Goal: Find specific page/section: Find specific page/section

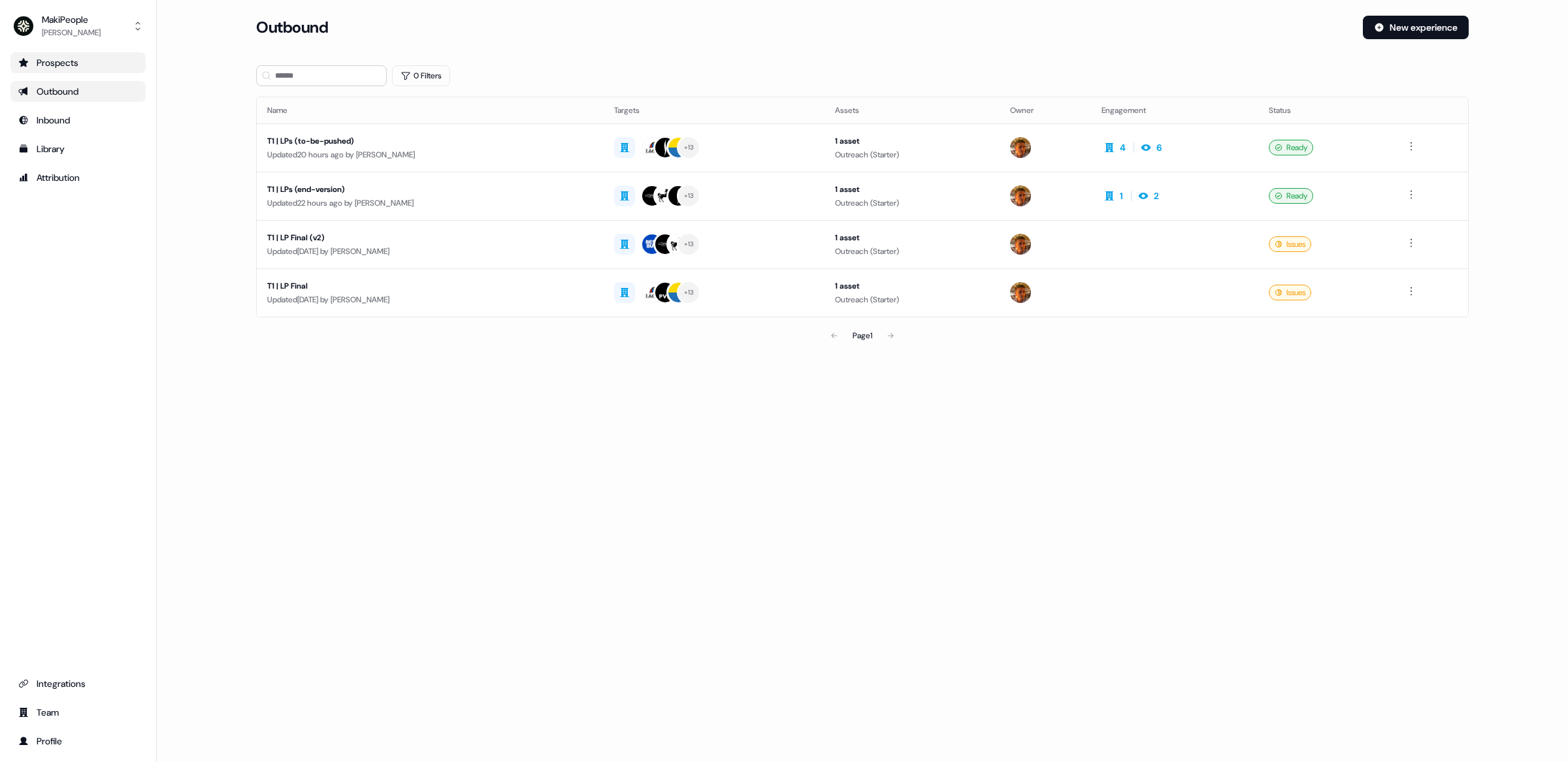
click at [69, 69] on link "Prospects" at bounding box center [78, 62] width 135 height 21
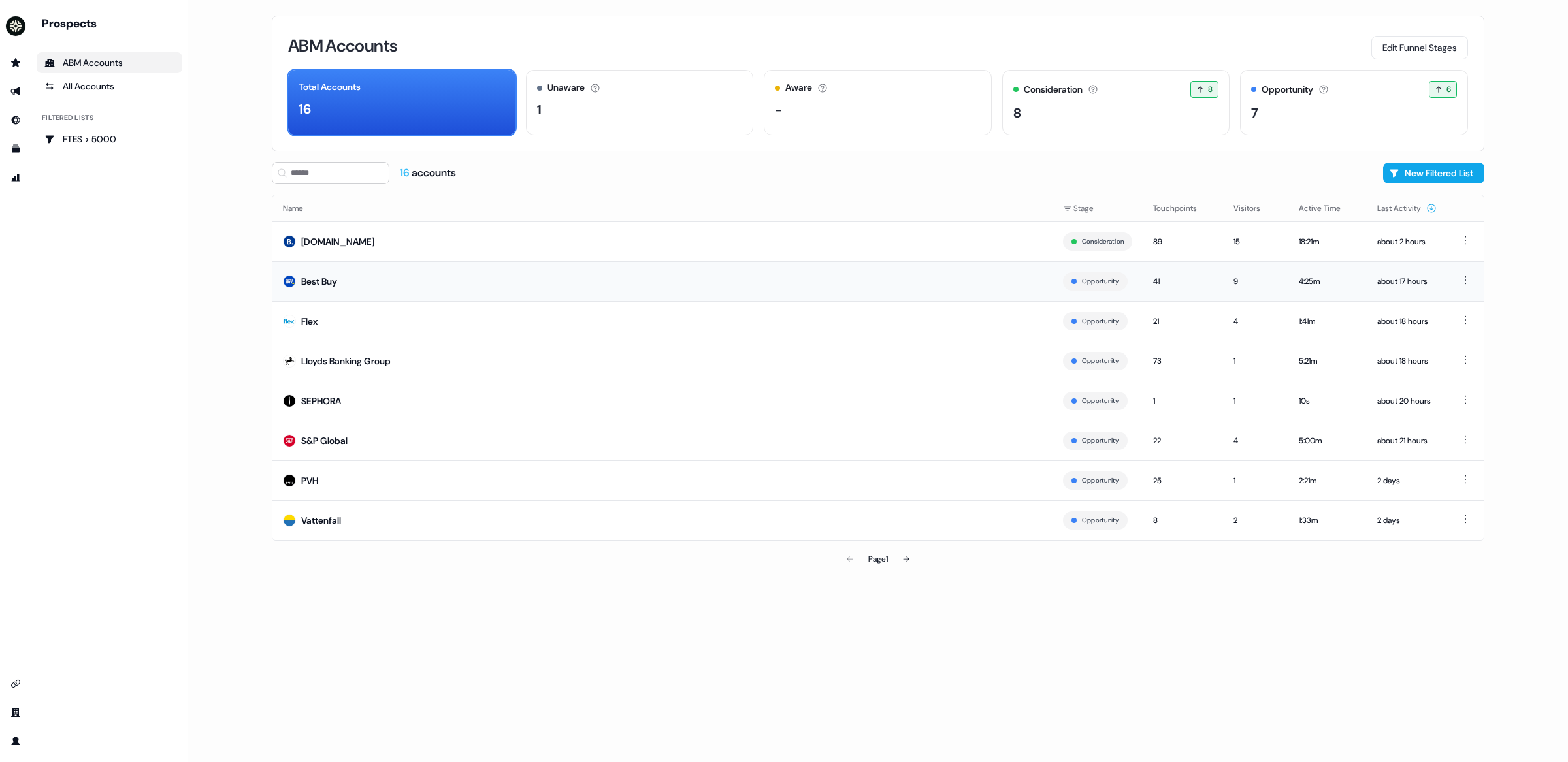
click at [374, 276] on td "Best Buy" at bounding box center [662, 281] width 780 height 40
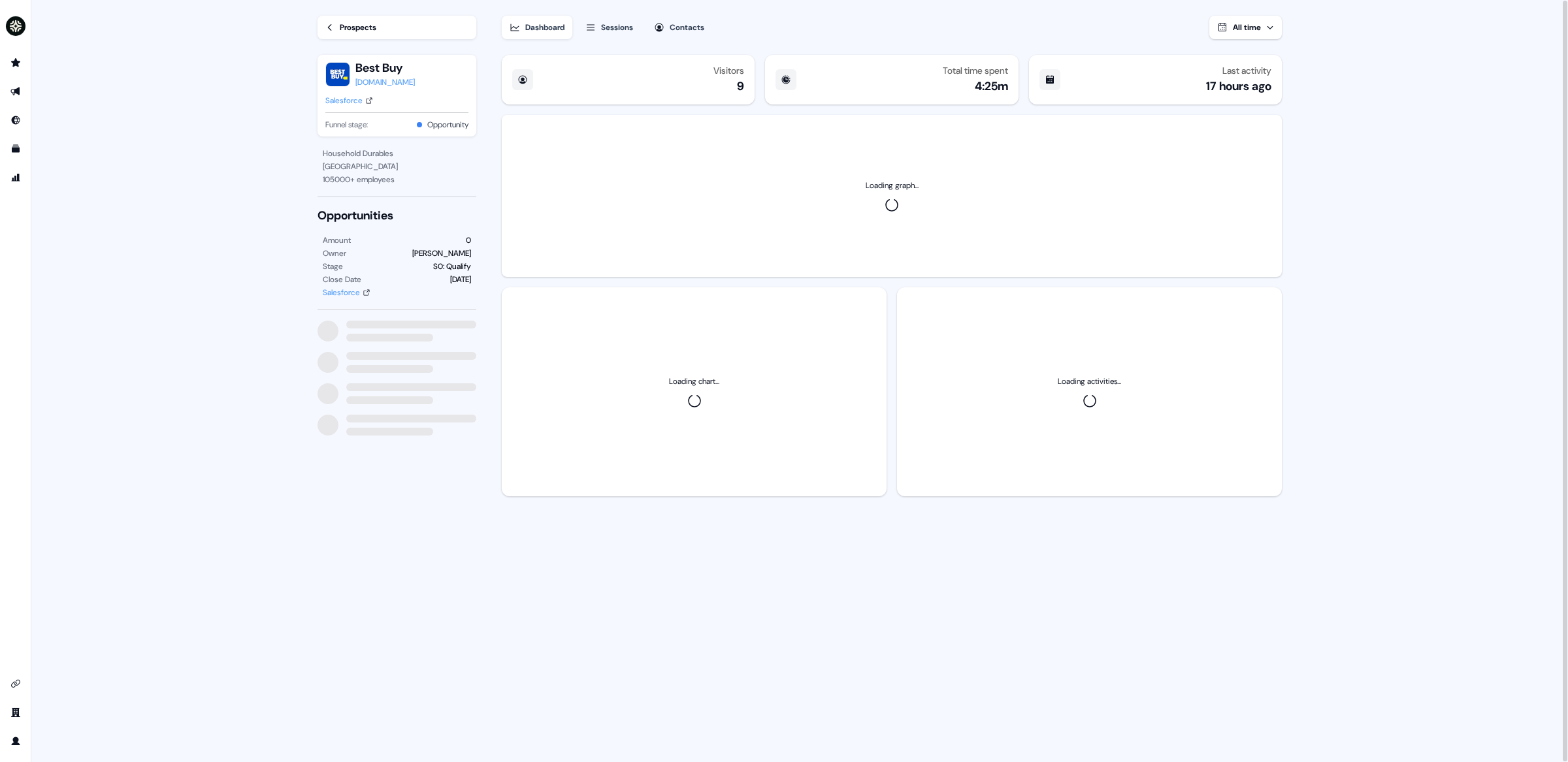
click at [599, 24] on button "Sessions" at bounding box center [609, 28] width 63 height 24
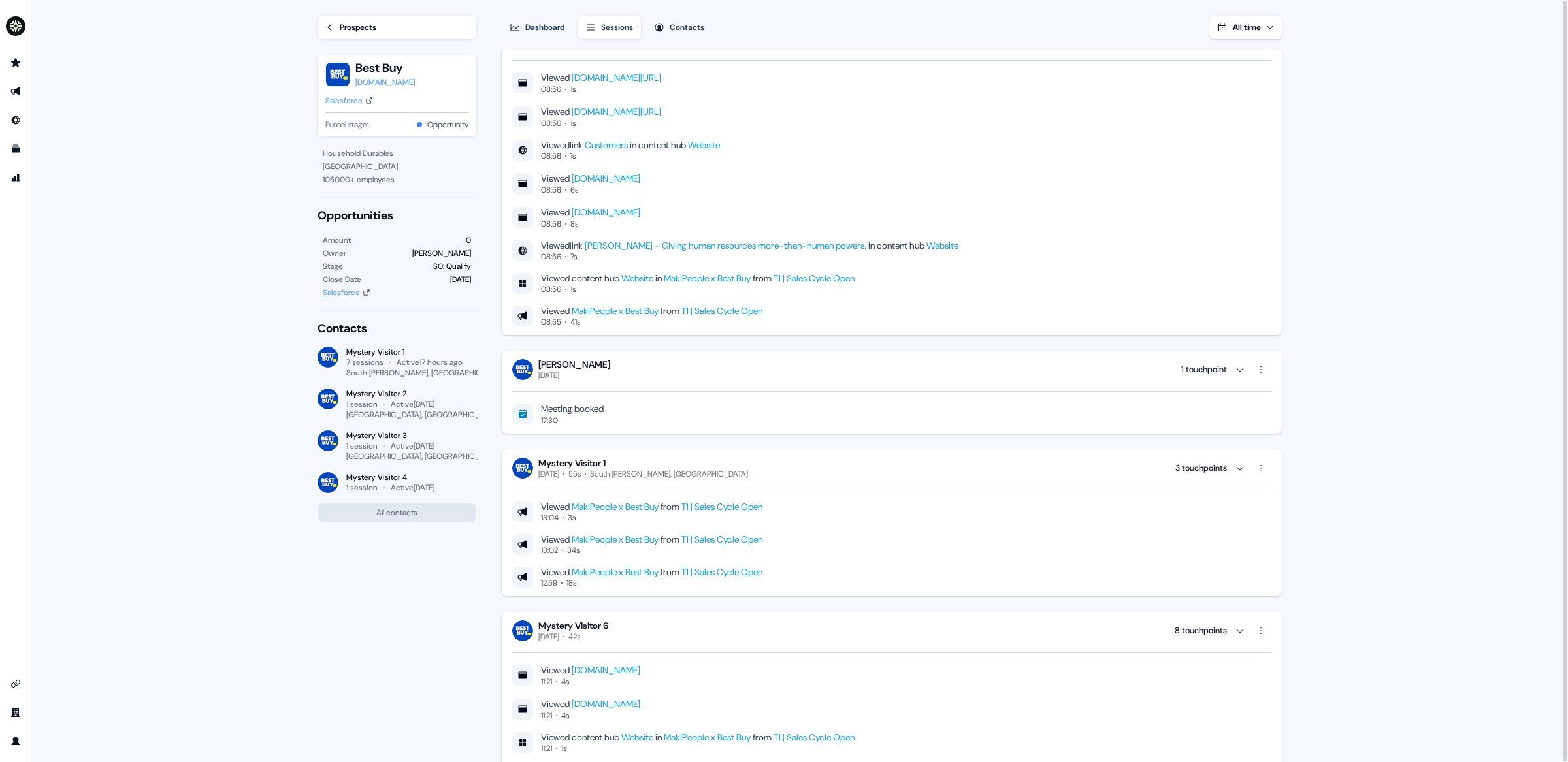
scroll to position [1173, 0]
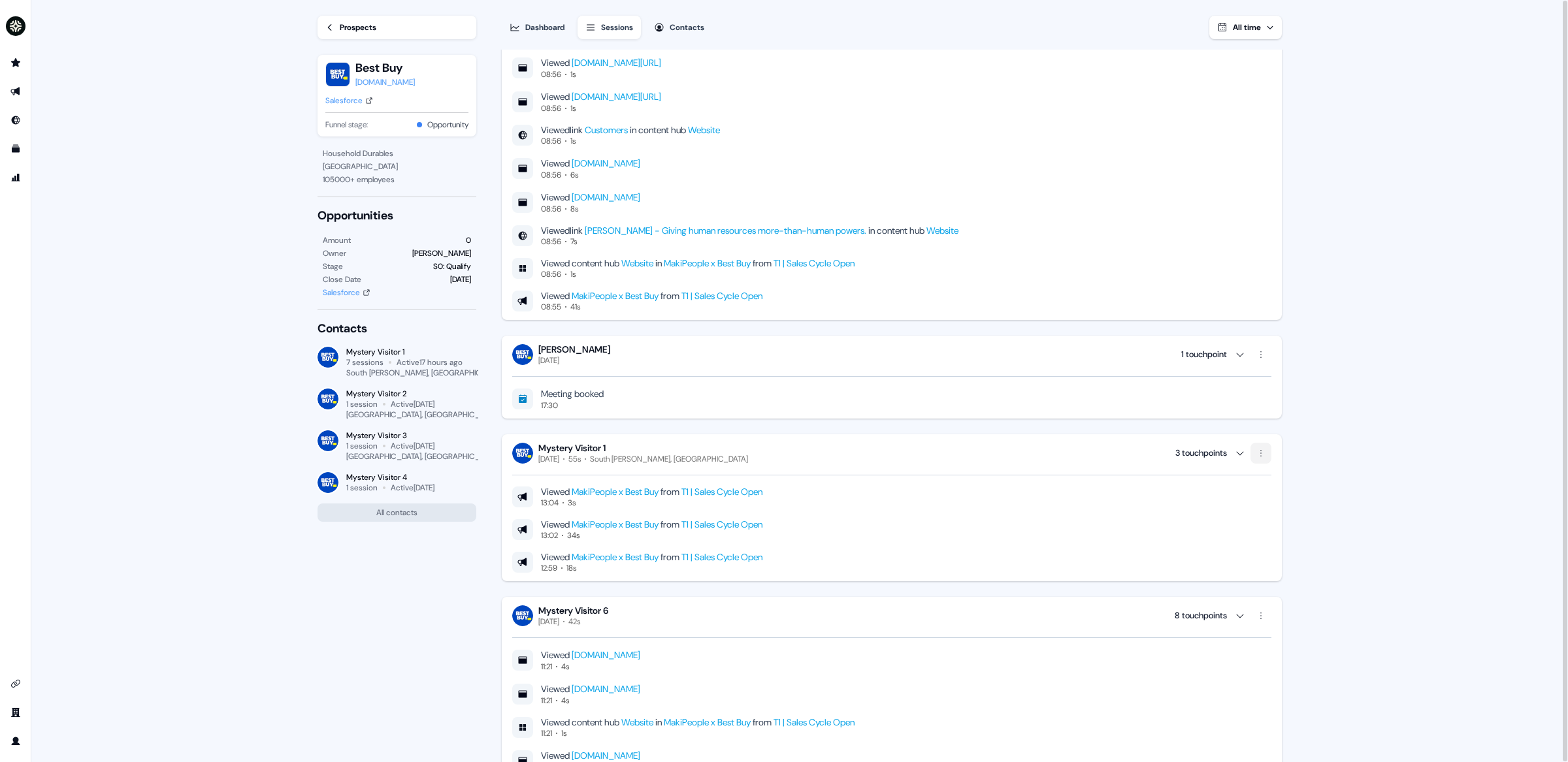
click at [1257, 448] on html "For the best experience switch devices to a bigger screen. Go to [DOMAIN_NAME] …" at bounding box center [784, 381] width 1568 height 762
click at [1288, 484] on div "Remove visitor" at bounding box center [1292, 479] width 77 height 21
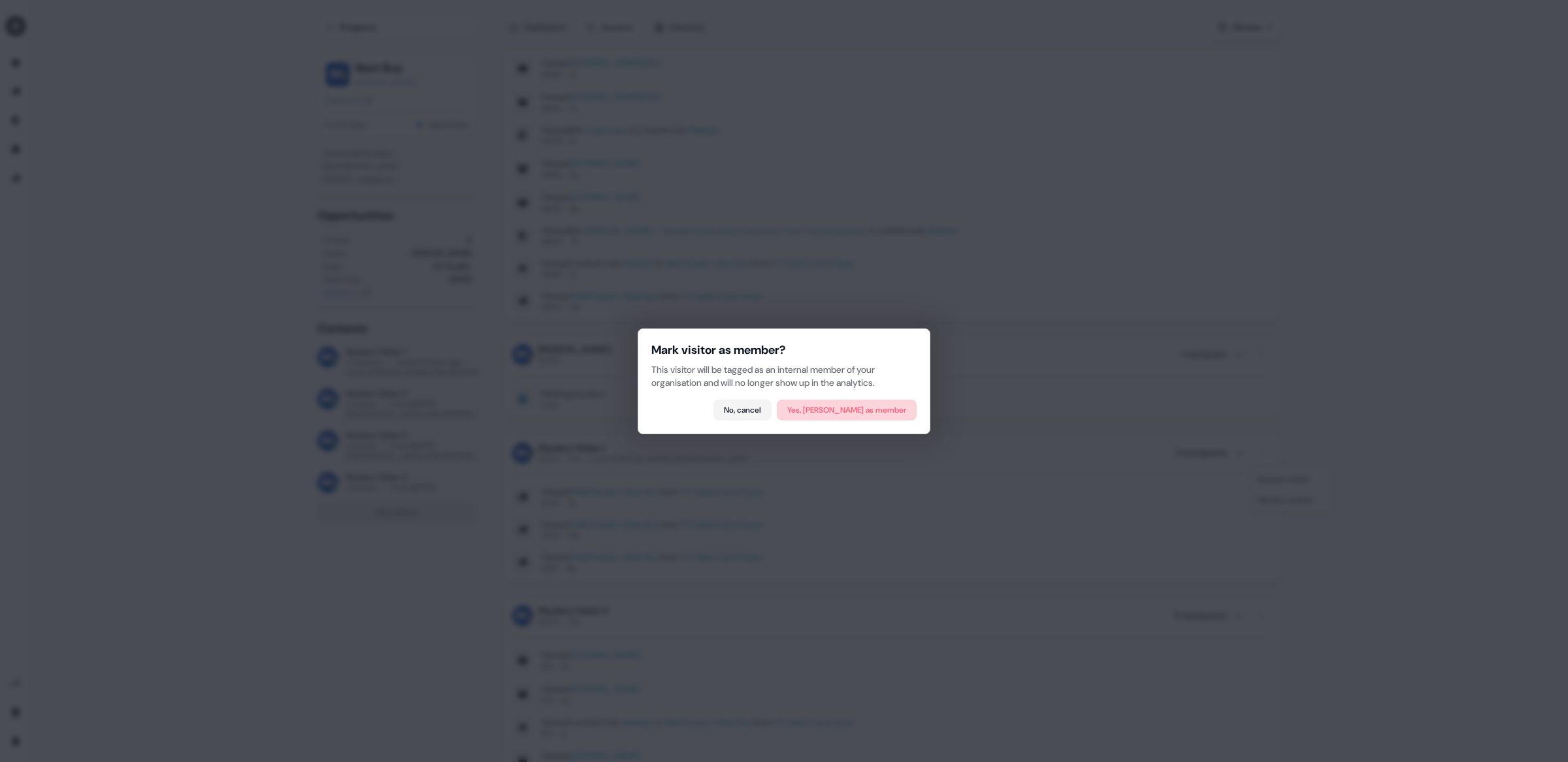
click at [900, 417] on button "Yes, [PERSON_NAME] as member" at bounding box center [846, 410] width 139 height 21
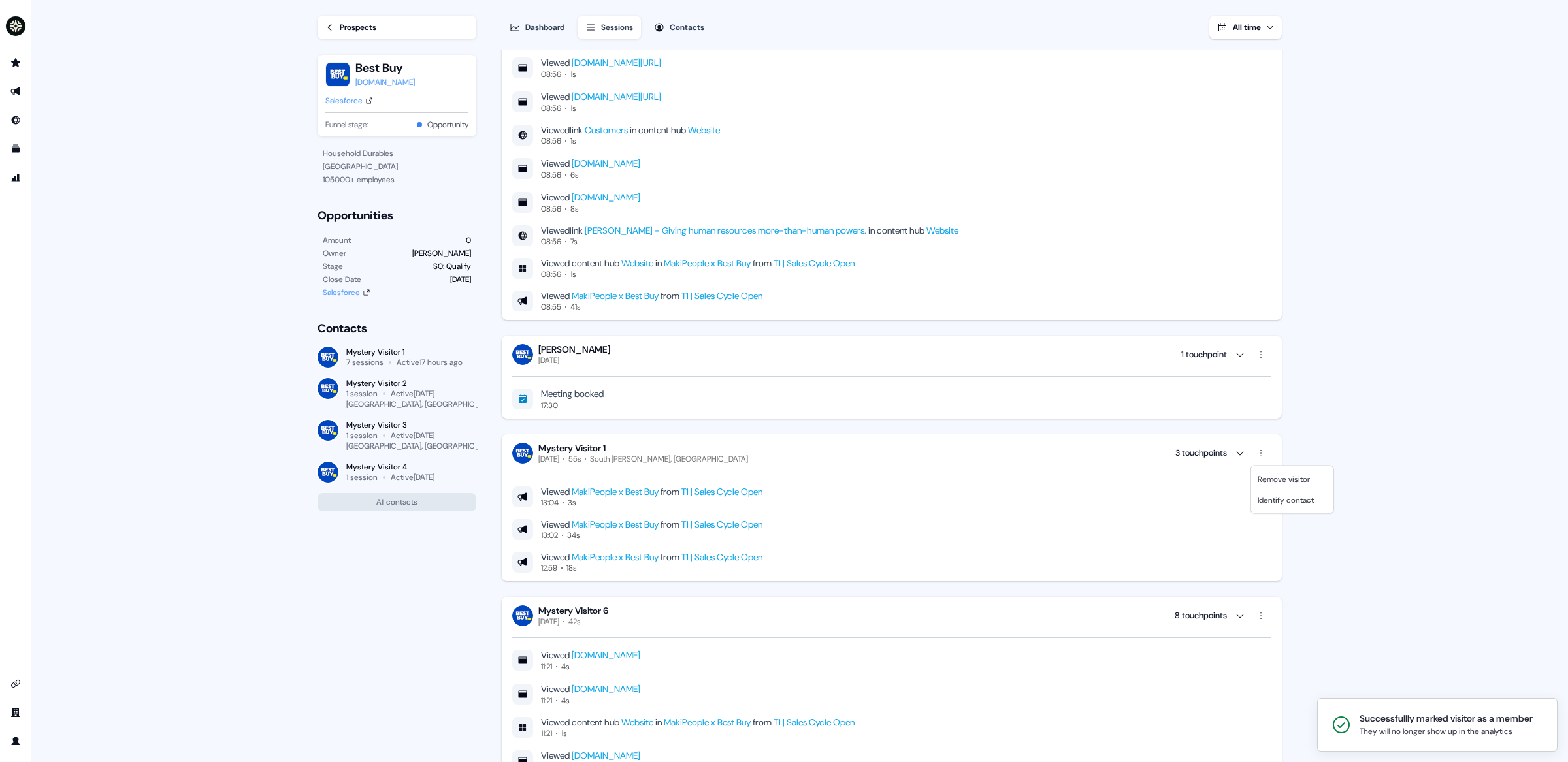
click at [1329, 342] on html "Successfullly marked visitor as a member They will no longer show up in the ana…" at bounding box center [784, 381] width 1568 height 762
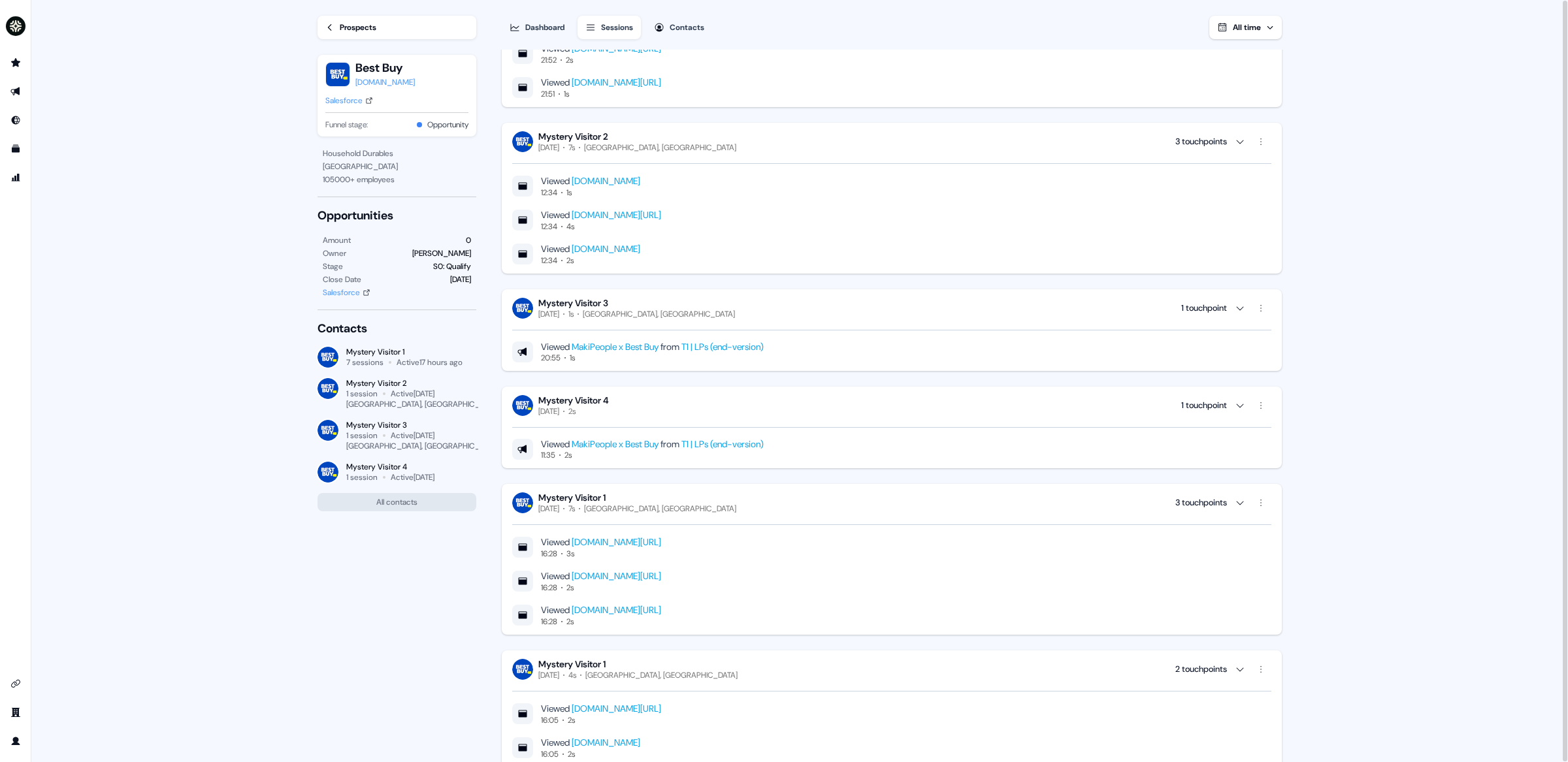
scroll to position [0, 0]
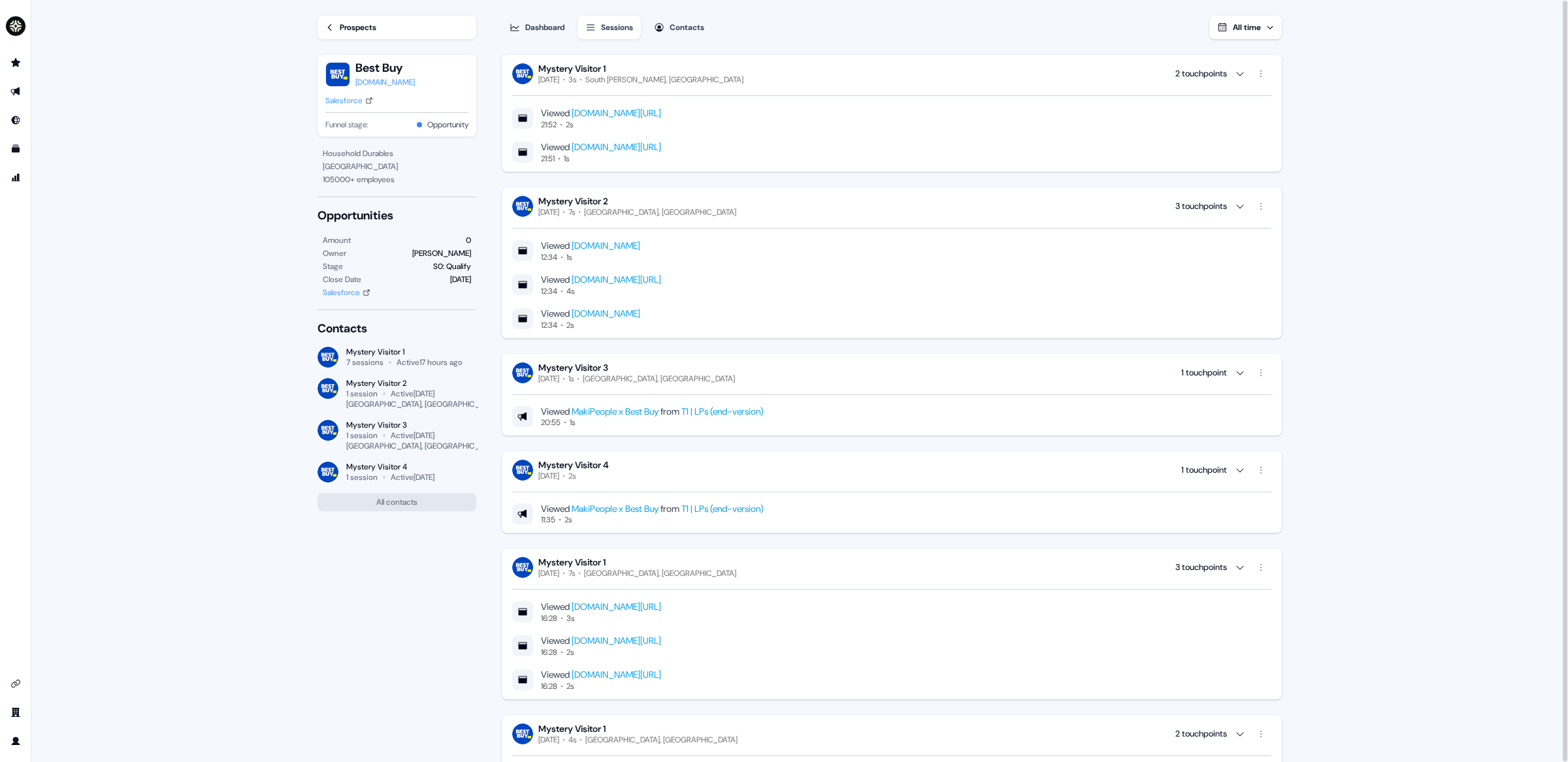
click at [372, 18] on link "Prospects" at bounding box center [397, 28] width 159 height 24
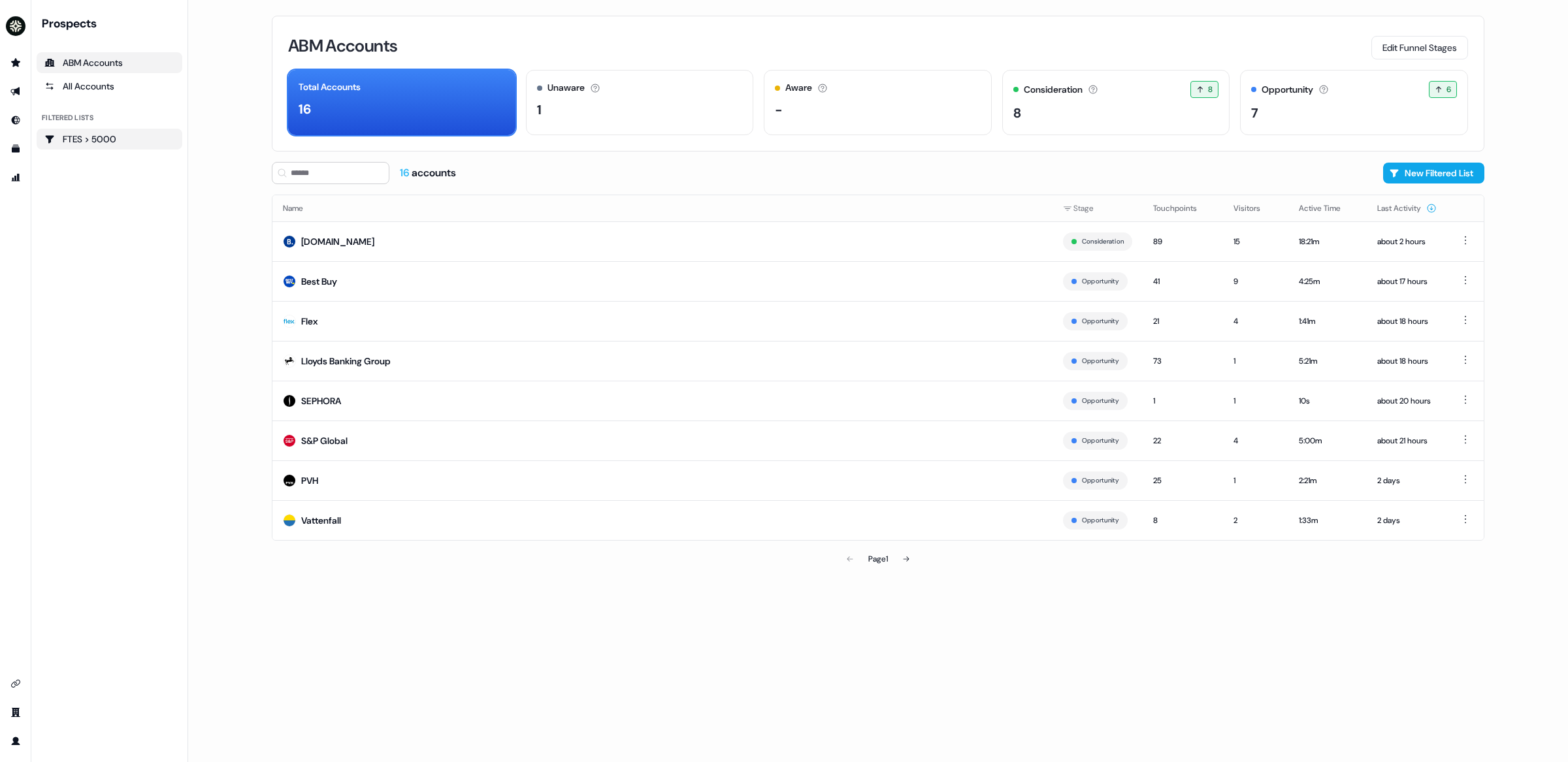
click at [107, 132] on div "FTES > 5000" at bounding box center [109, 139] width 130 height 13
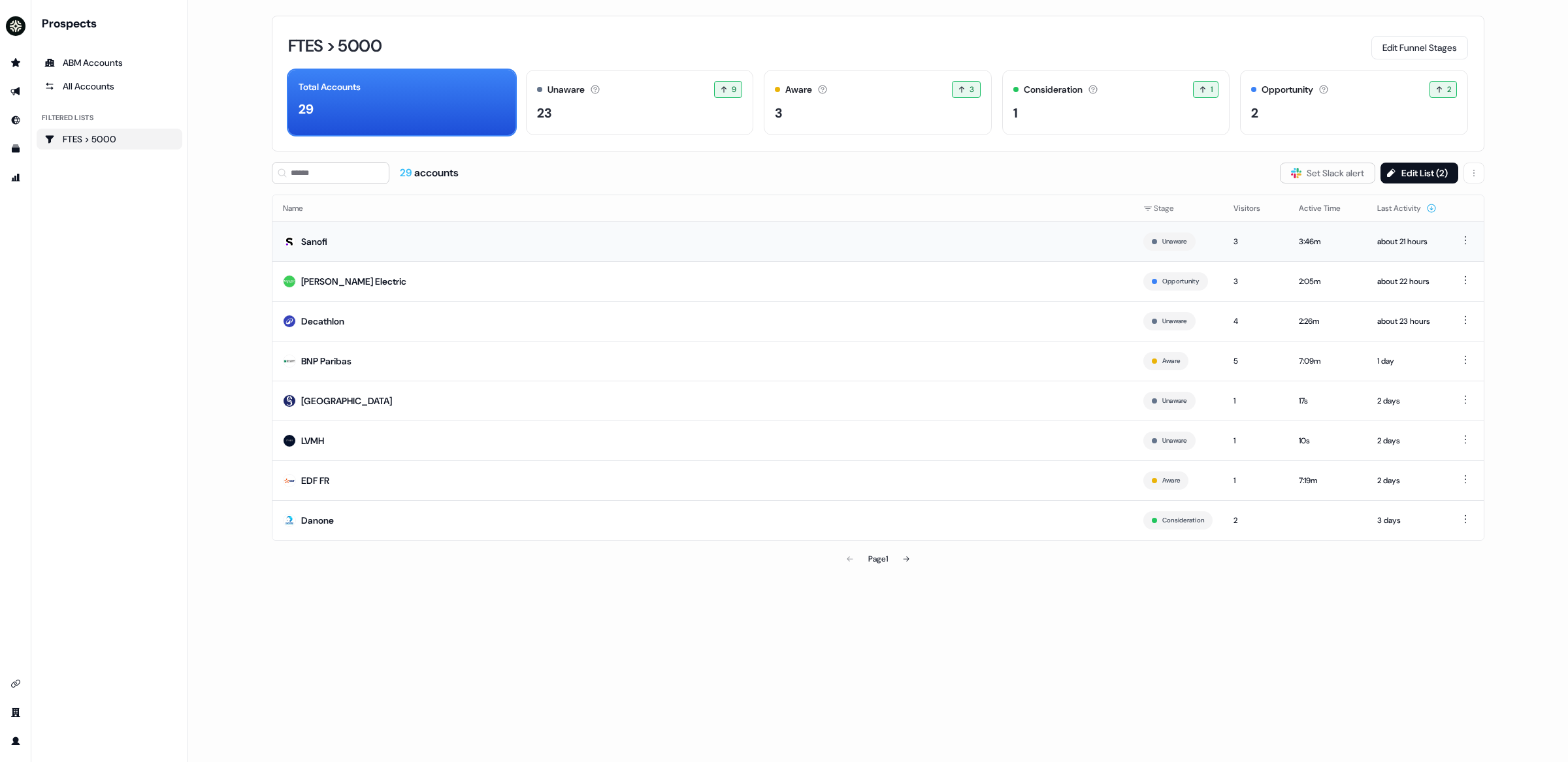
click at [417, 235] on td "Sanofi" at bounding box center [702, 241] width 860 height 40
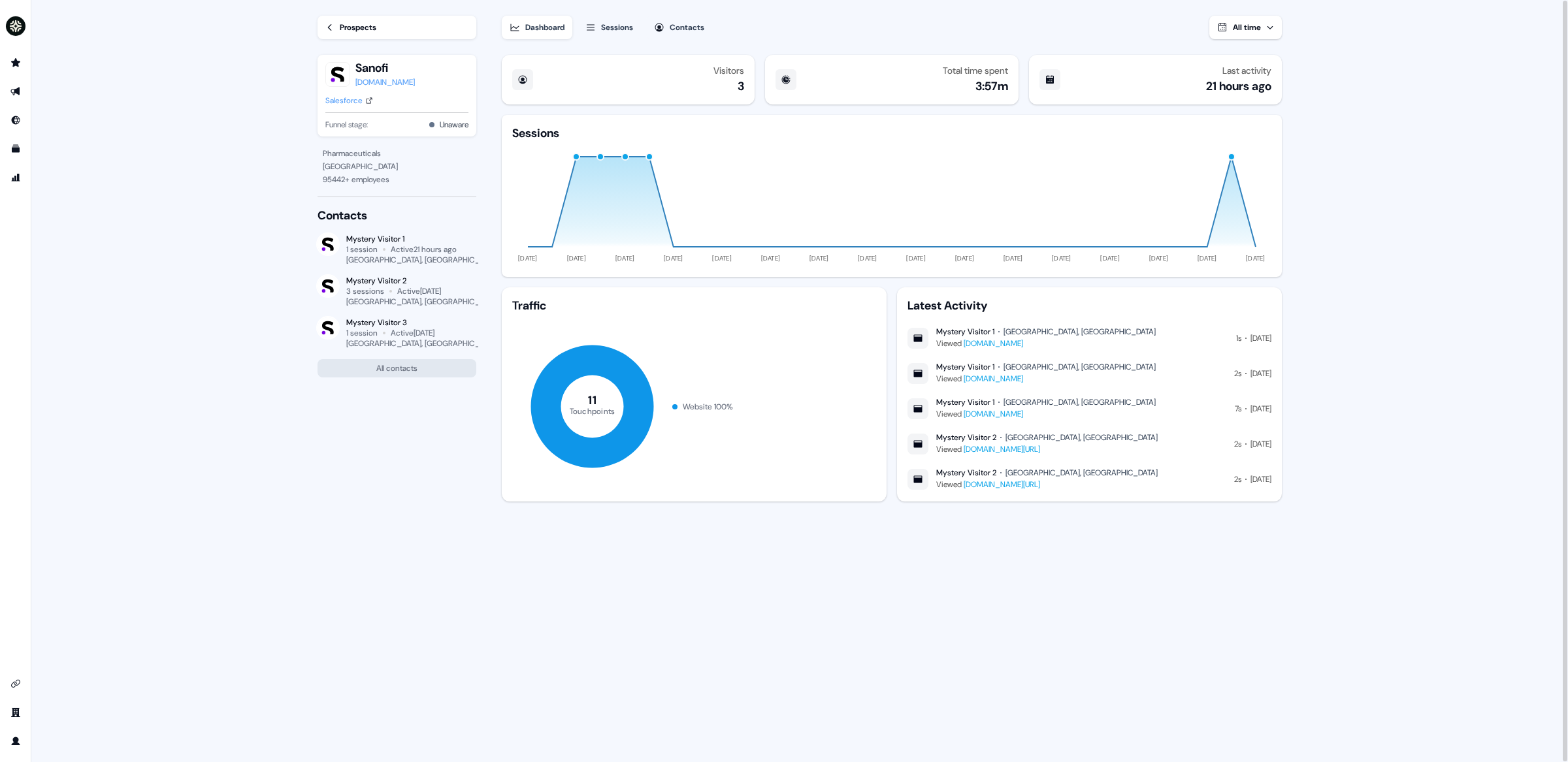
click at [614, 28] on div "Sessions" at bounding box center [617, 28] width 32 height 13
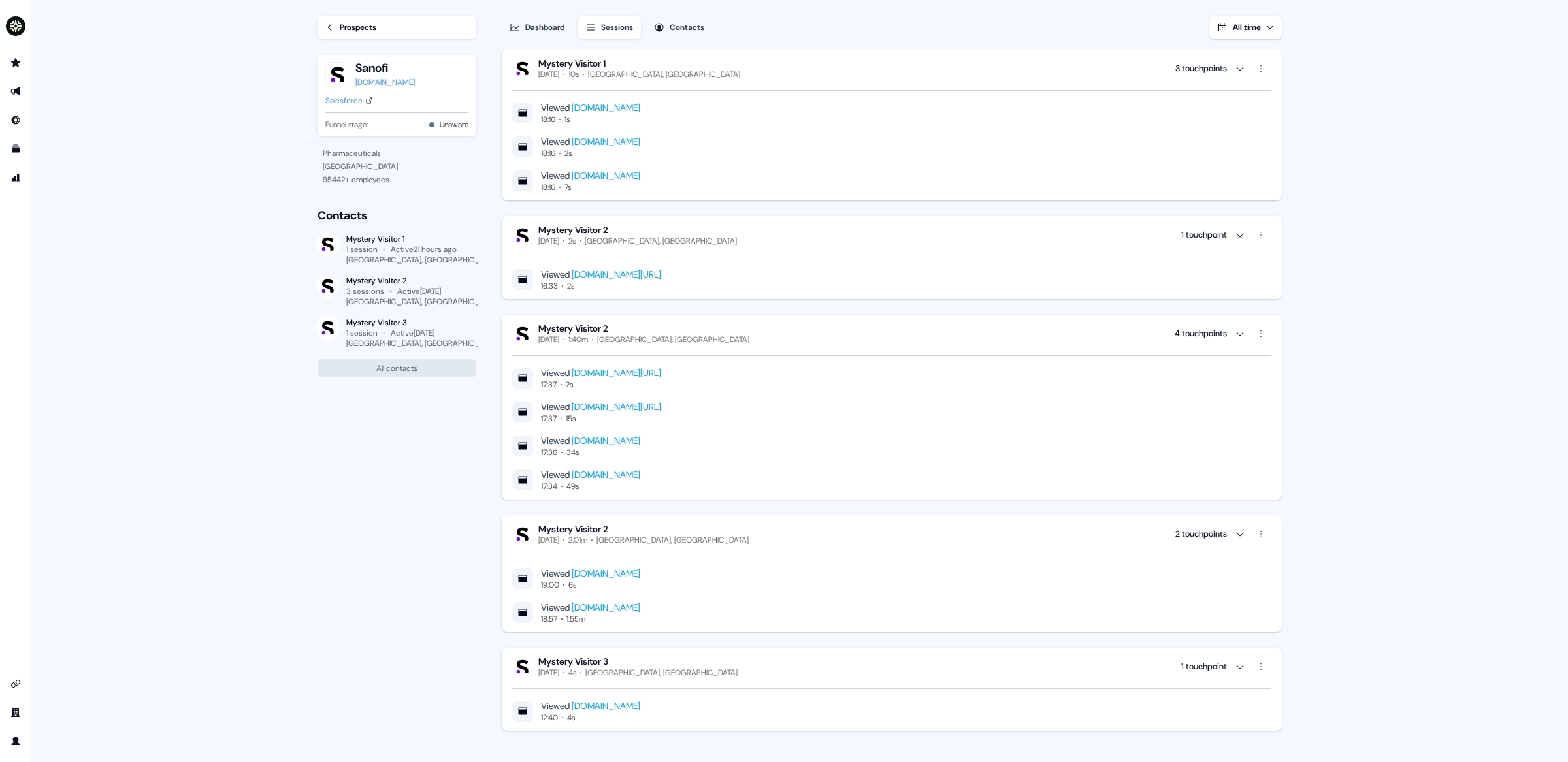
scroll to position [9, 0]
